Goal: Task Accomplishment & Management: Manage account settings

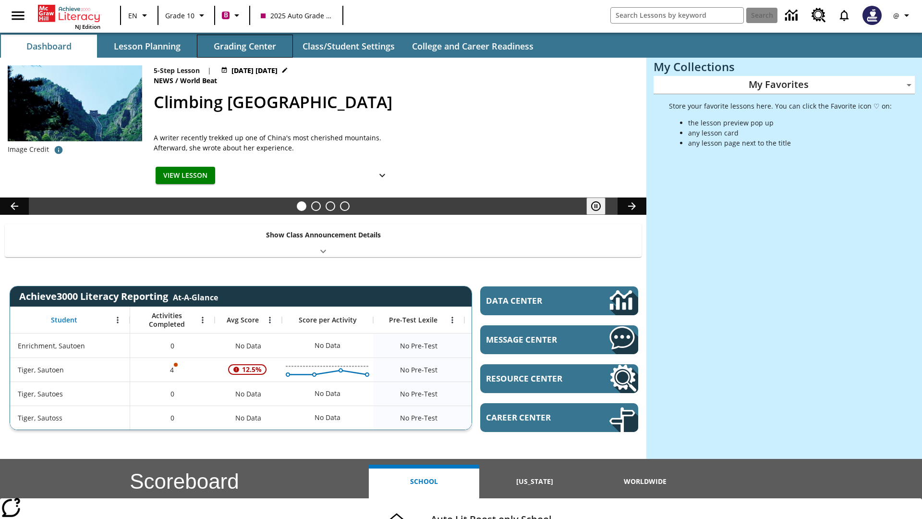
click at [245, 46] on button "Grading Center" at bounding box center [245, 46] width 96 height 23
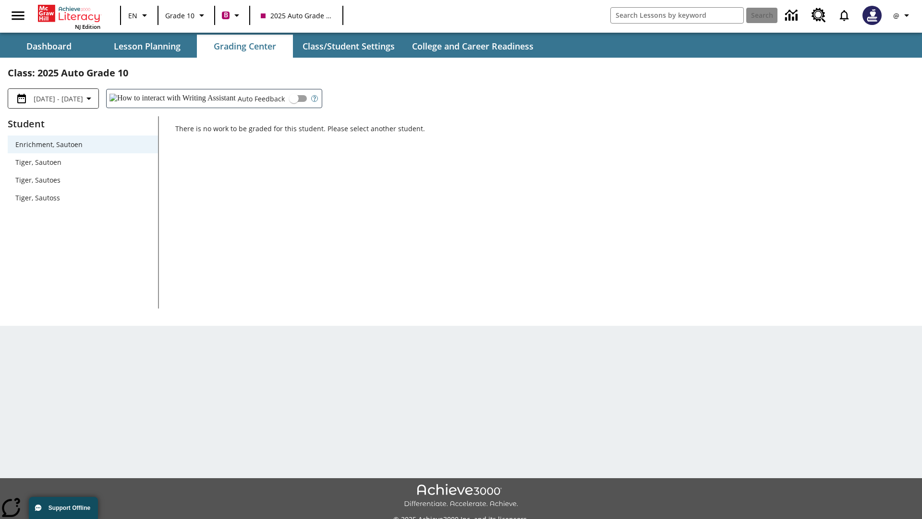
click at [83, 162] on span "Tiger, Sautoen" at bounding box center [82, 162] width 135 height 10
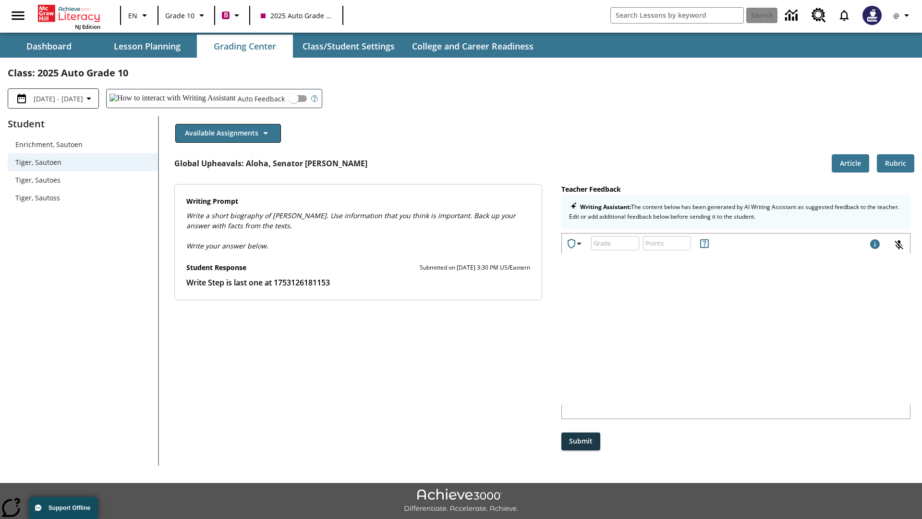
click at [266, 98] on input "Auto Feedback" at bounding box center [293, 98] width 55 height 18
checkbox input "true"
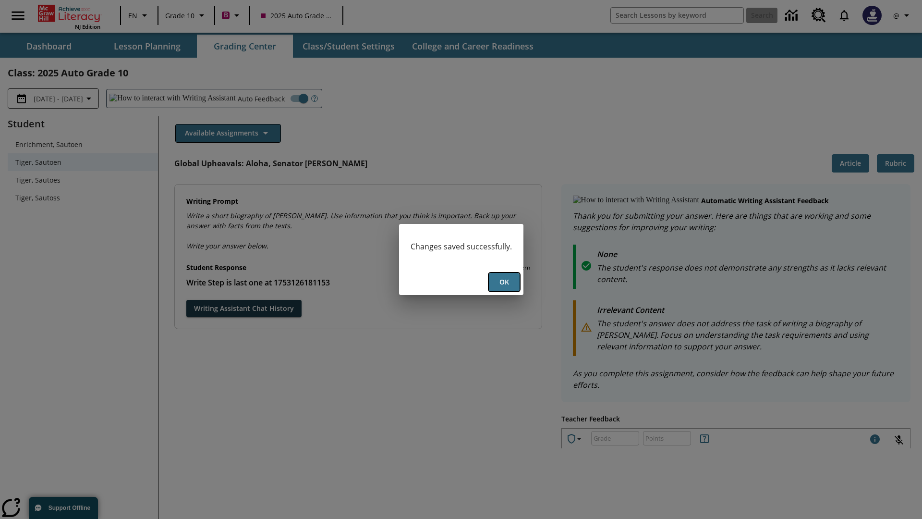
click at [504, 282] on button "Ok" at bounding box center [504, 282] width 31 height 19
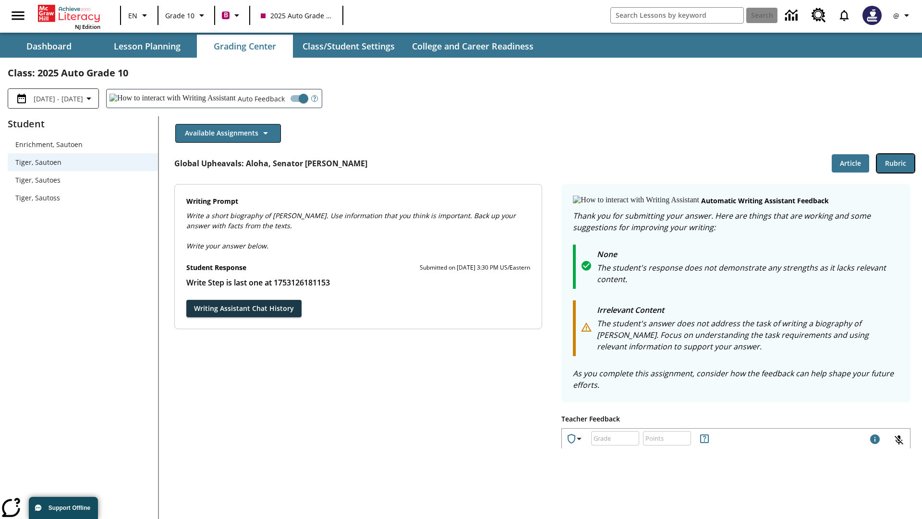
click at [895, 163] on button "Rubric" at bounding box center [895, 163] width 37 height 19
click at [850, 163] on button "Article" at bounding box center [850, 163] width 37 height 19
click at [139, 15] on icon "Language: EN, Select a language" at bounding box center [145, 16] width 12 height 12
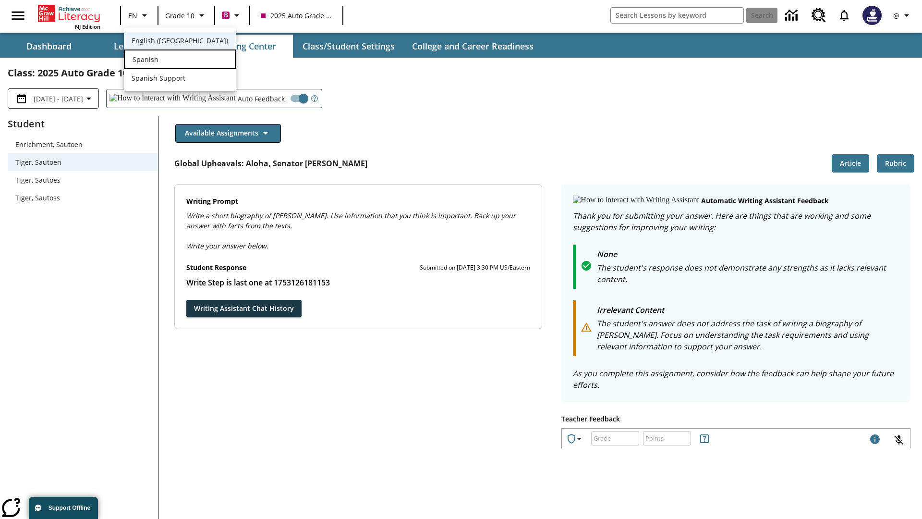
click at [160, 60] on div "Spanish" at bounding box center [180, 59] width 112 height 20
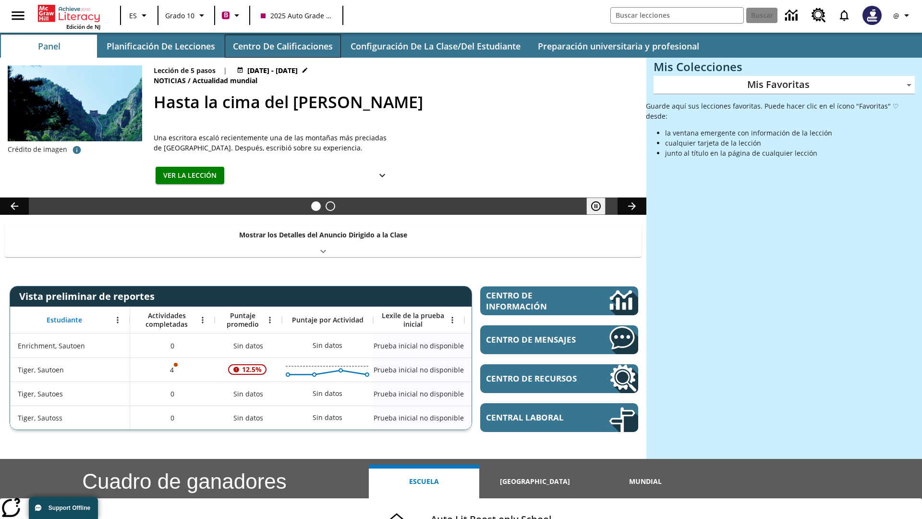
click at [282, 46] on button "Centro de calificaciones" at bounding box center [283, 46] width 116 height 23
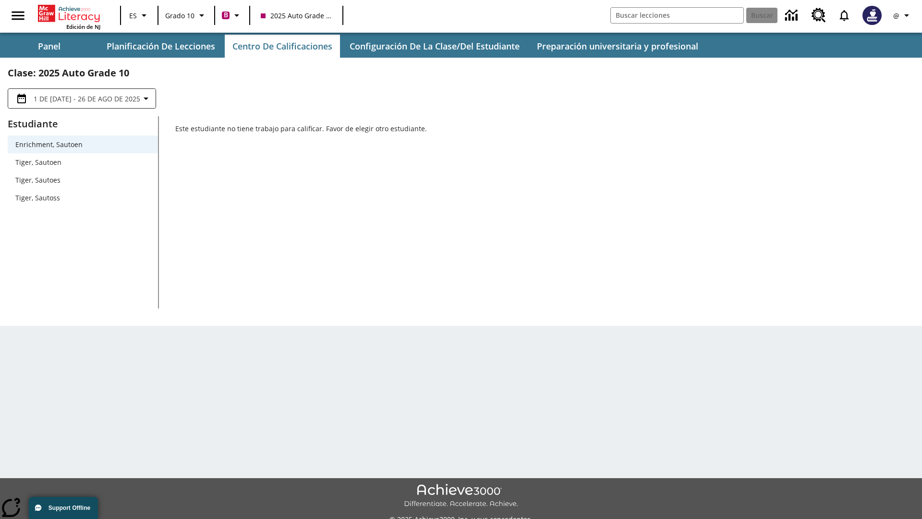
click at [83, 162] on span "Tiger, Sautoen" at bounding box center [82, 162] width 135 height 10
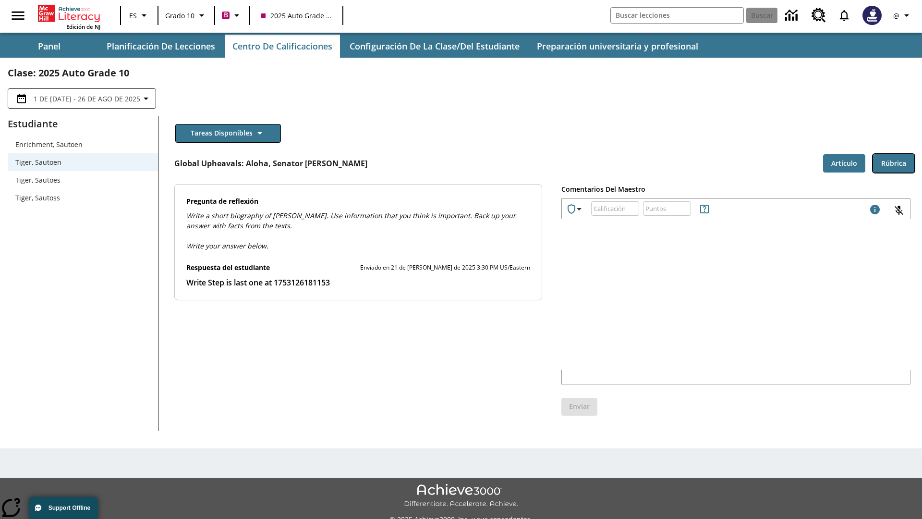
click at [894, 163] on button "Rúbrica" at bounding box center [893, 163] width 41 height 19
click at [844, 163] on button "Artículo" at bounding box center [844, 163] width 42 height 19
